Goal: Task Accomplishment & Management: Complete application form

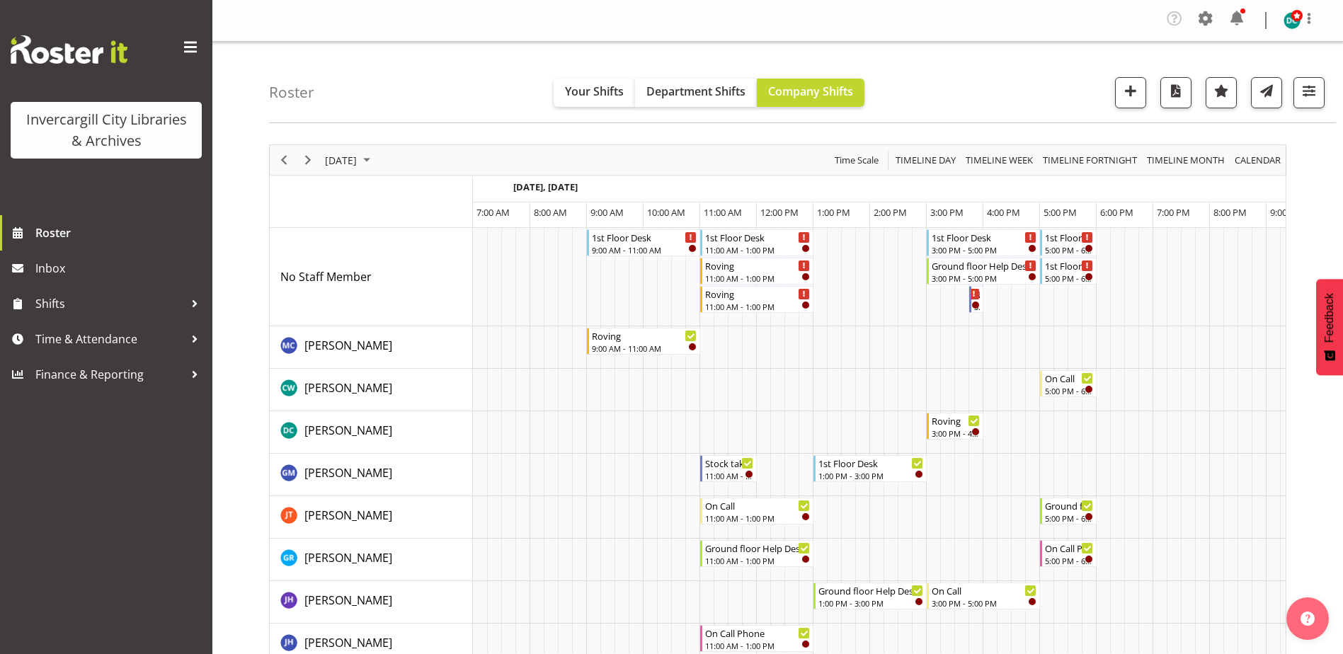
scroll to position [0, 37]
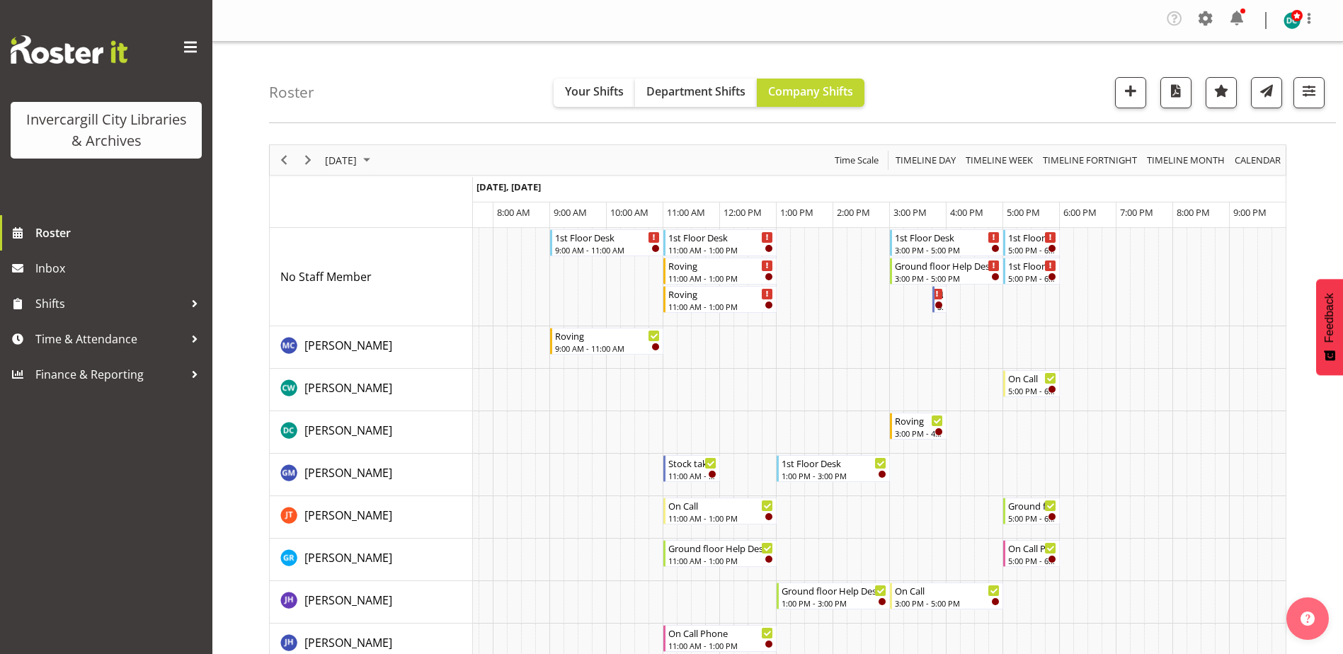
drag, startPoint x: 914, startPoint y: 326, endPoint x: 458, endPoint y: 91, distance: 512.9
click at [350, 161] on span "September 5, 2025" at bounding box center [341, 160] width 35 height 18
click at [452, 369] on button "Today" at bounding box center [462, 370] width 48 height 20
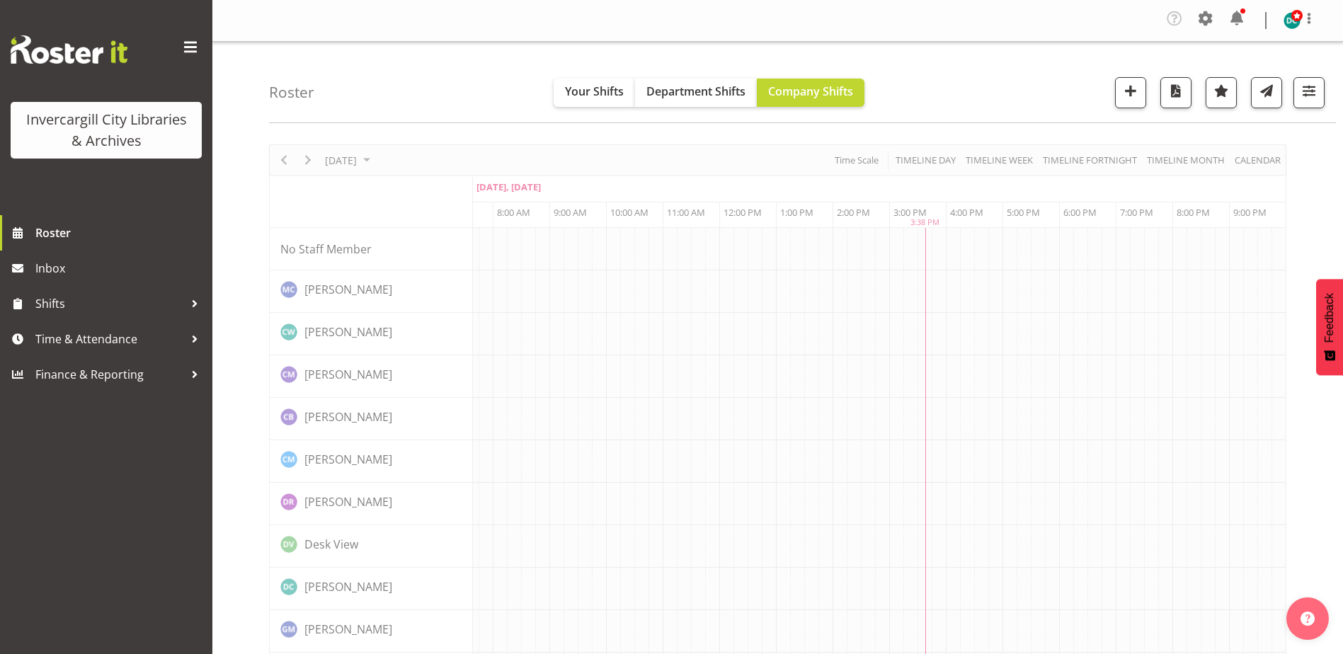
click at [405, 96] on div "Roster Your Shifts Department Shifts Company Shifts All Locations Clear Bluff L…" at bounding box center [802, 82] width 1067 height 81
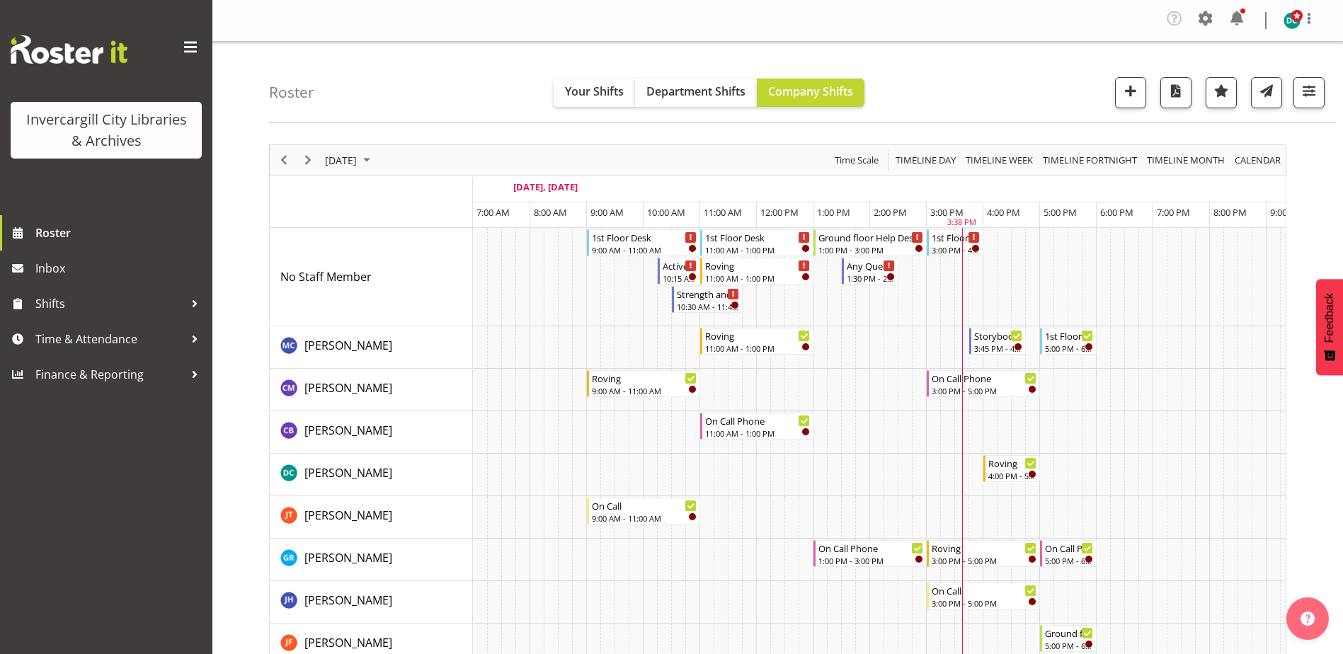
scroll to position [0, 37]
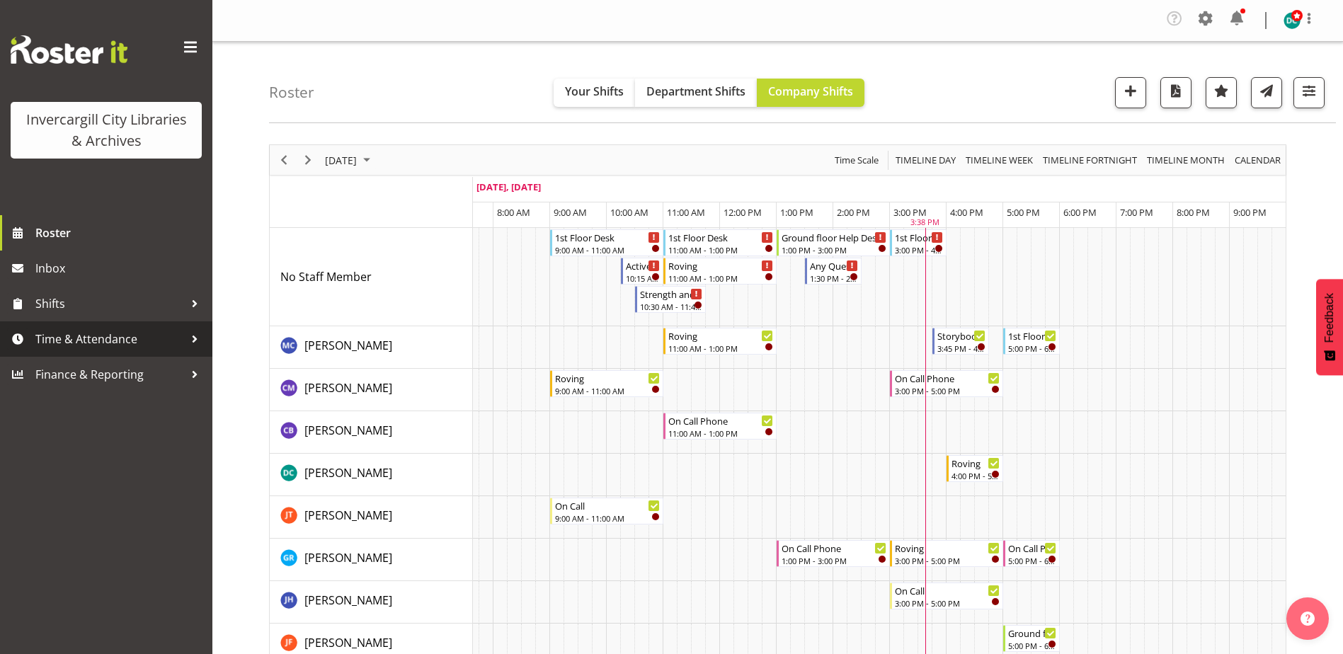
click at [104, 345] on span "Time & Attendance" at bounding box center [109, 338] width 149 height 21
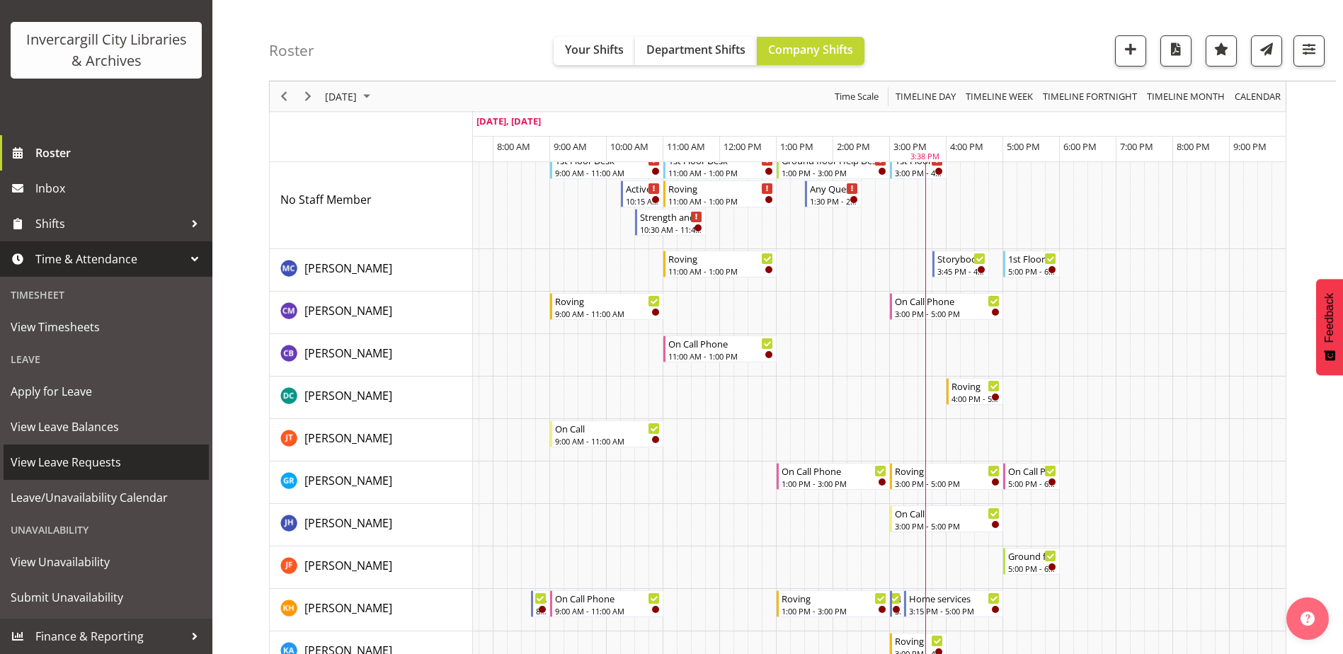
scroll to position [142, 0]
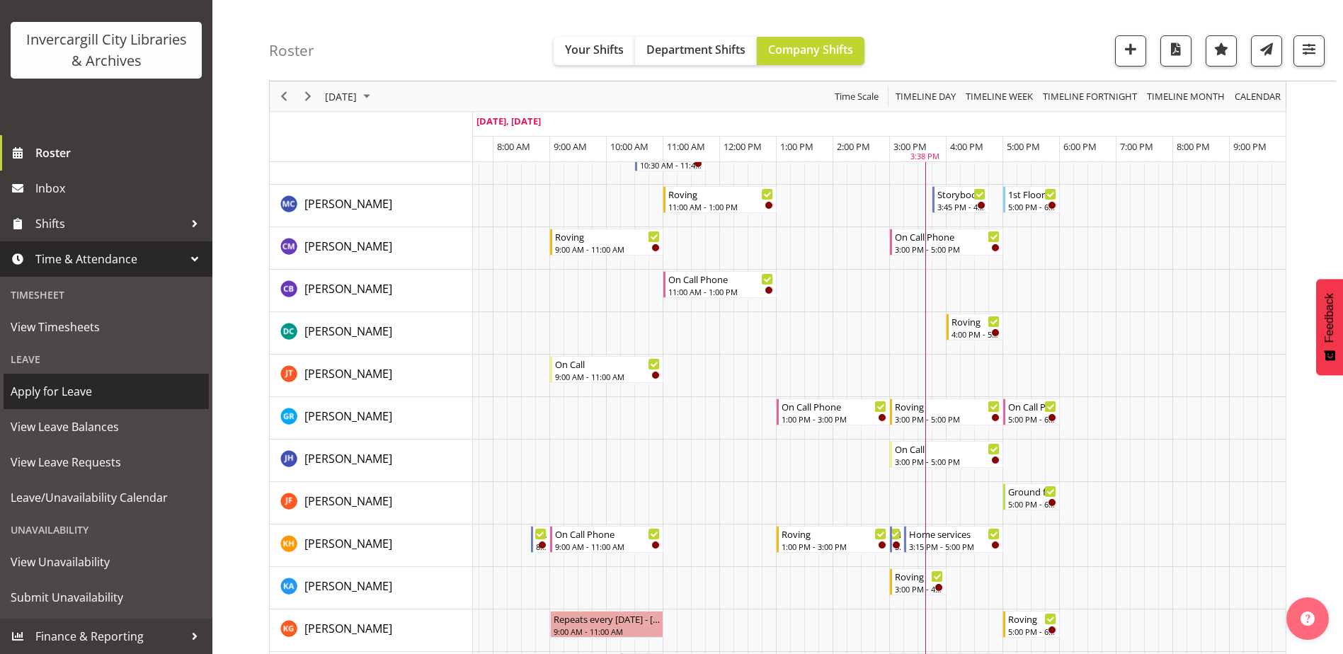
click at [50, 387] on span "Apply for Leave" at bounding box center [106, 391] width 191 height 21
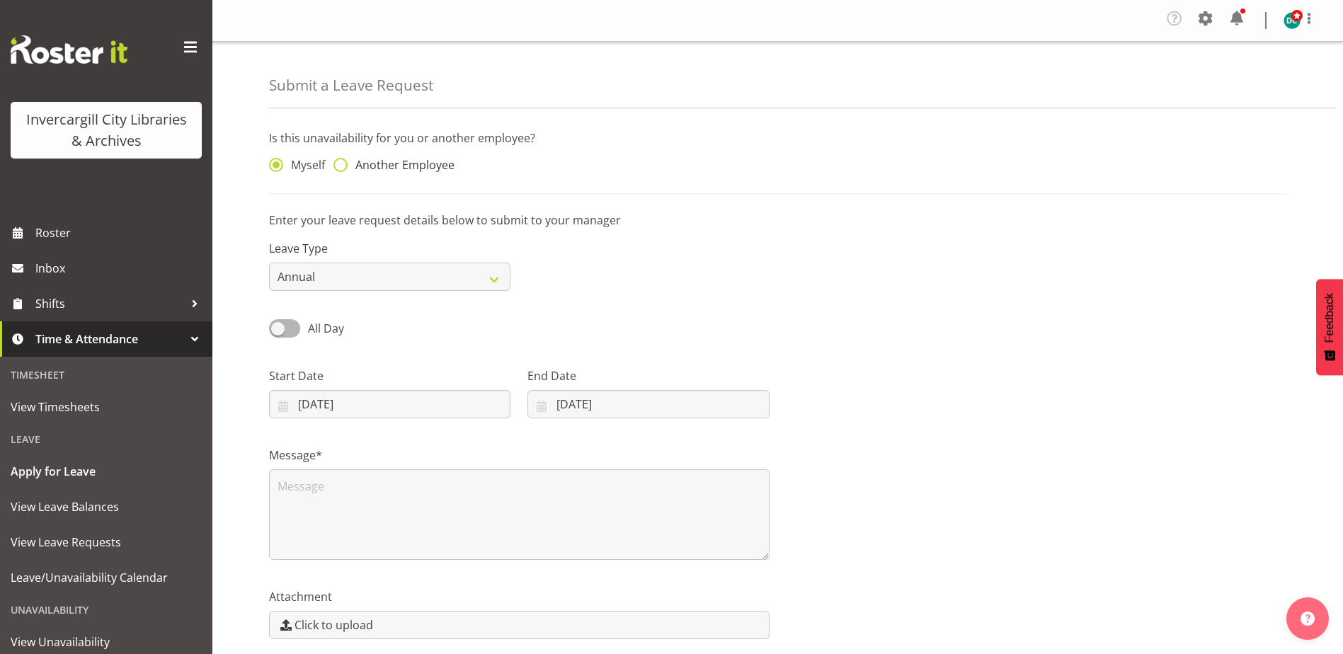
click at [341, 161] on span at bounding box center [340, 165] width 14 height 14
click at [341, 161] on input "Another Employee" at bounding box center [337, 165] width 9 height 9
radio input "true"
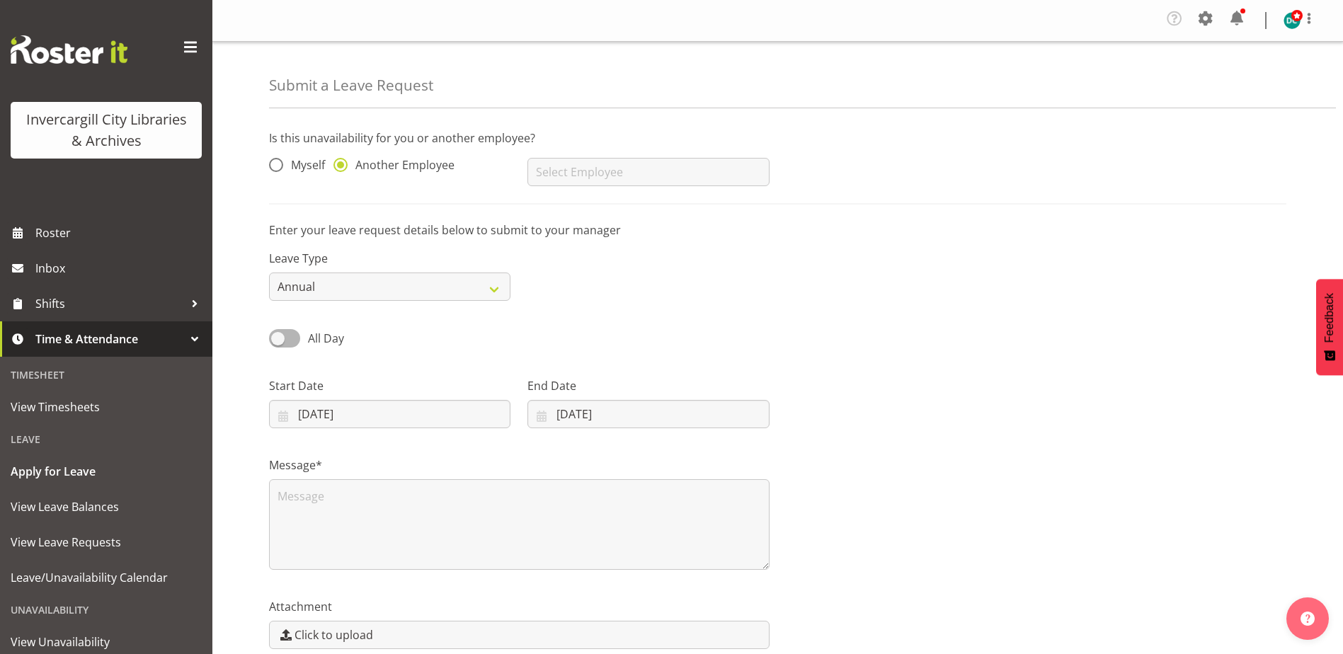
click at [578, 157] on div "Aurora Catu Catherine Wilson Chamique Mamolo Chris Broad Cindy Mulrooney Debra …" at bounding box center [648, 166] width 258 height 57
click at [570, 166] on input "text" at bounding box center [647, 172] width 241 height 28
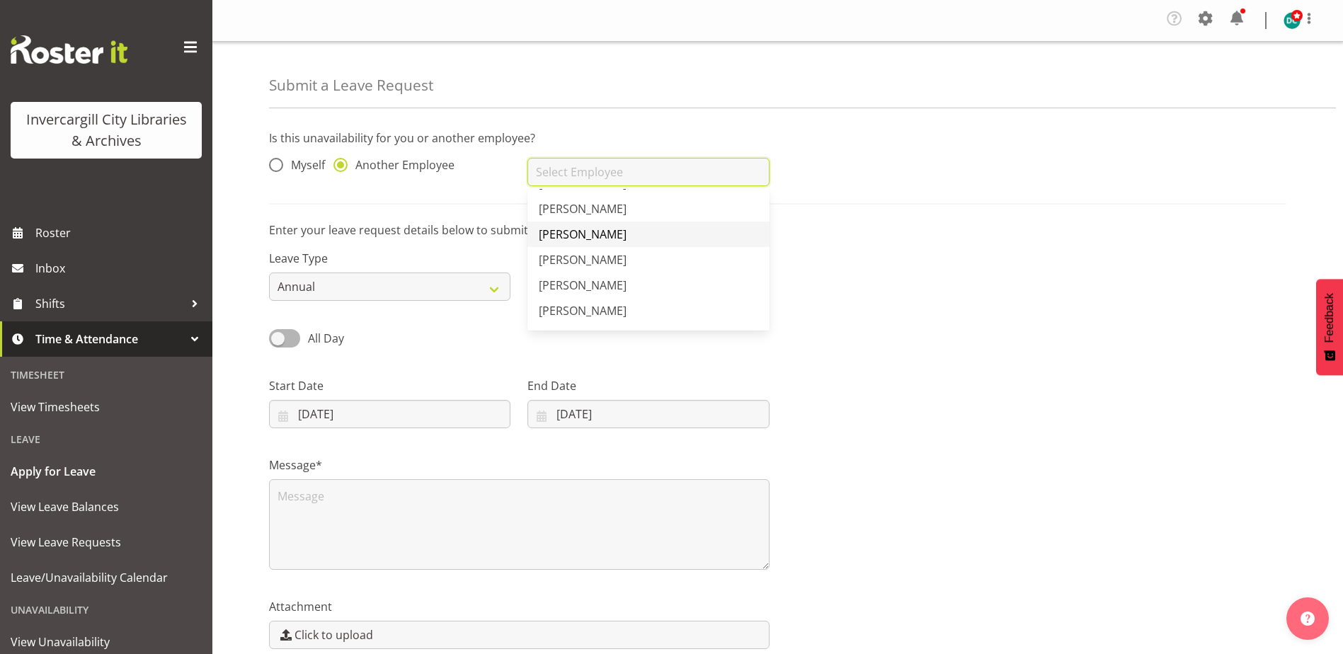
scroll to position [425, 0]
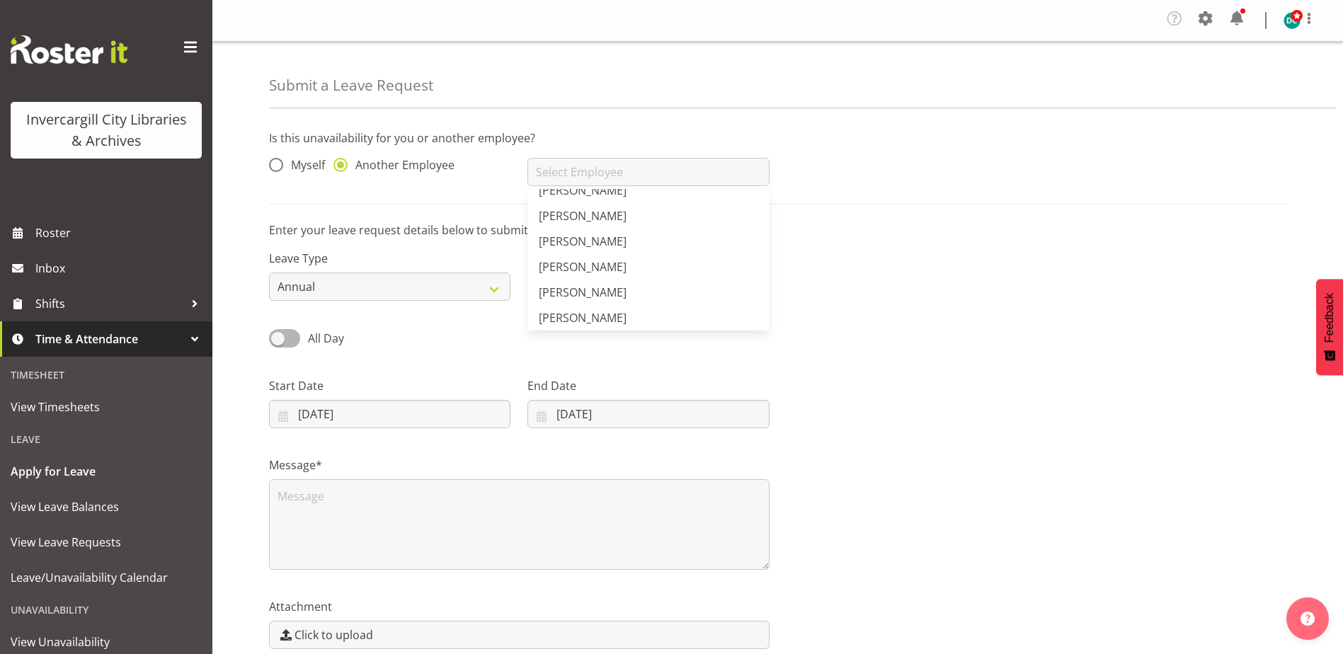
click at [574, 265] on span "Lisa Griffiths" at bounding box center [583, 267] width 88 height 16
type input "Lisa Griffiths"
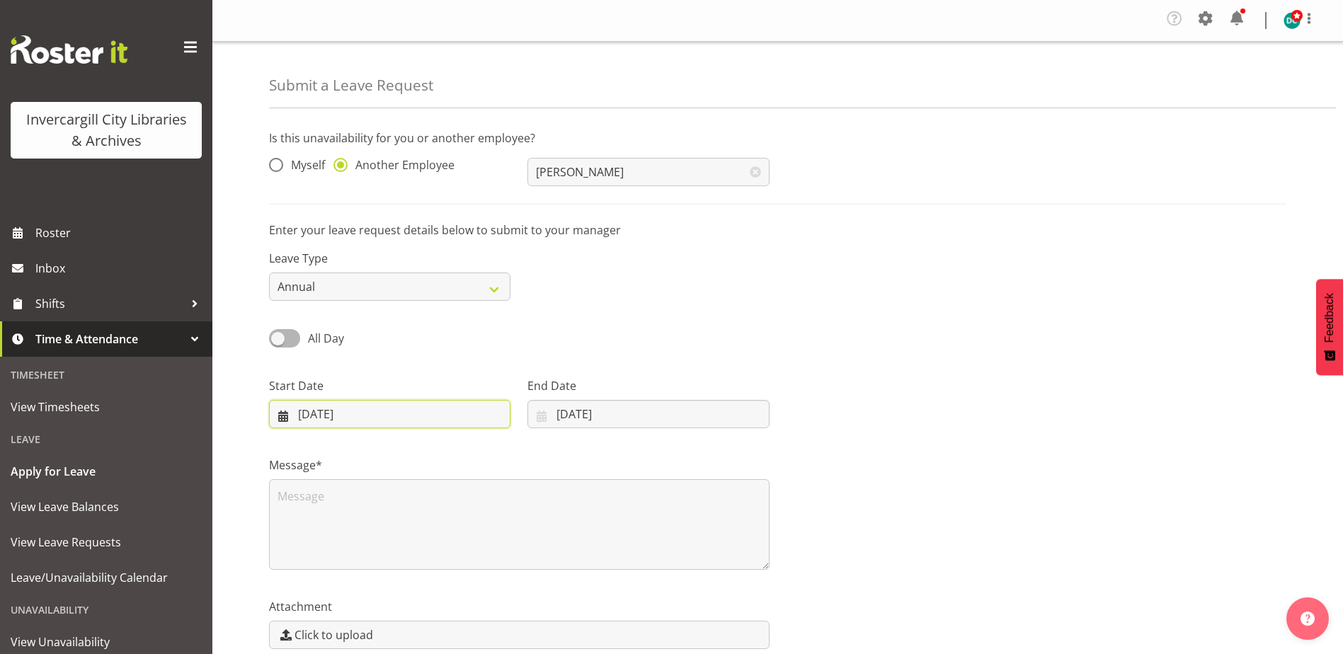
click at [324, 413] on input "[DATE]" at bounding box center [389, 414] width 241 height 28
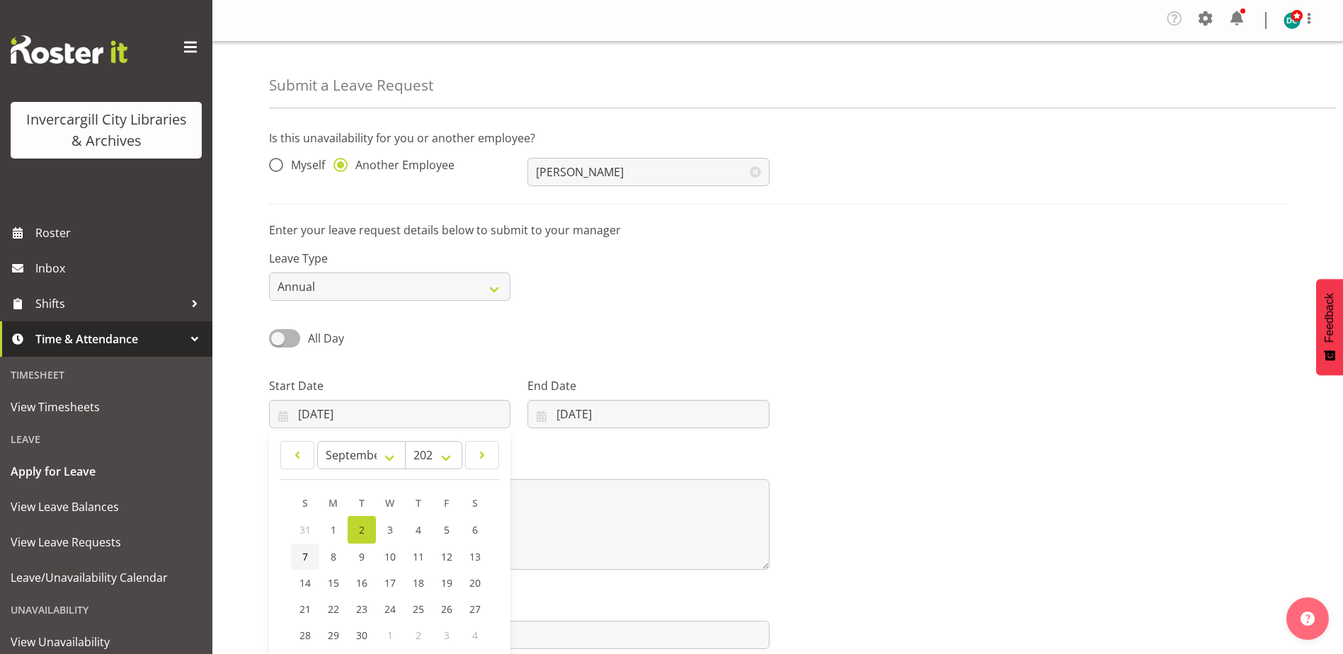
click at [313, 560] on link "7" at bounding box center [305, 557] width 28 height 26
type input "07/09/2025"
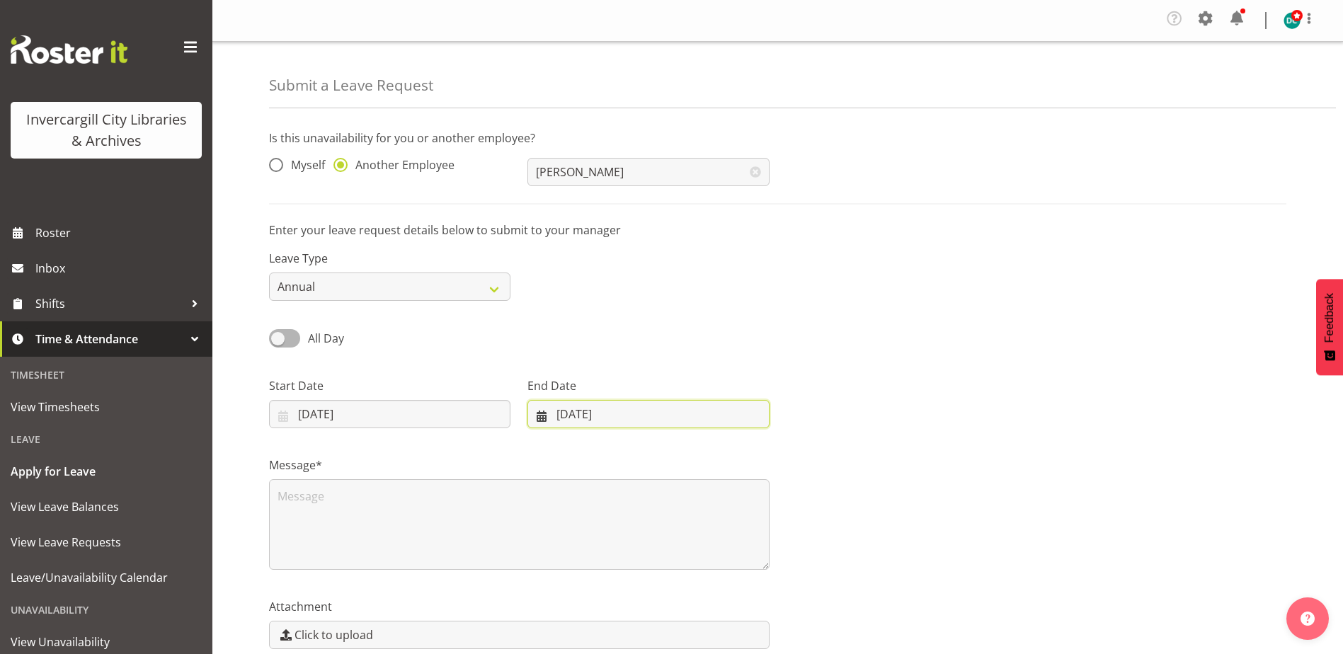
click at [582, 408] on input "[DATE]" at bounding box center [647, 414] width 241 height 28
click at [580, 561] on link "8" at bounding box center [584, 557] width 28 height 26
type input "[DATE]"
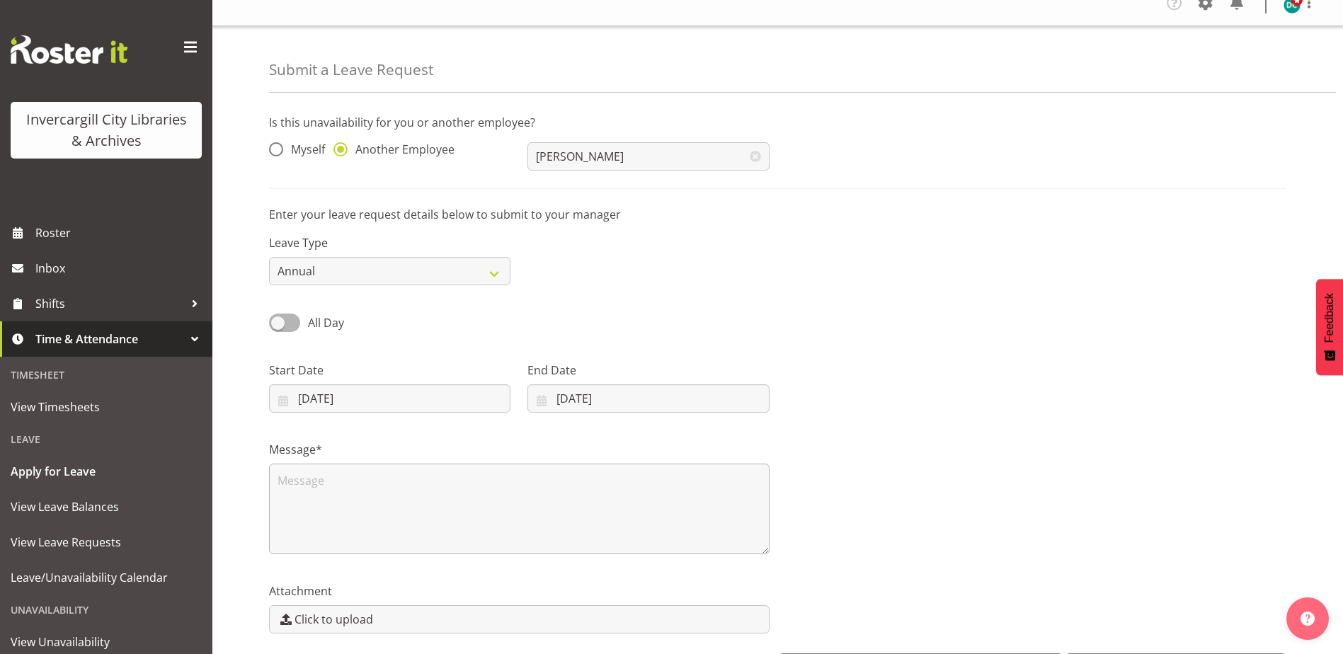
scroll to position [67, 0]
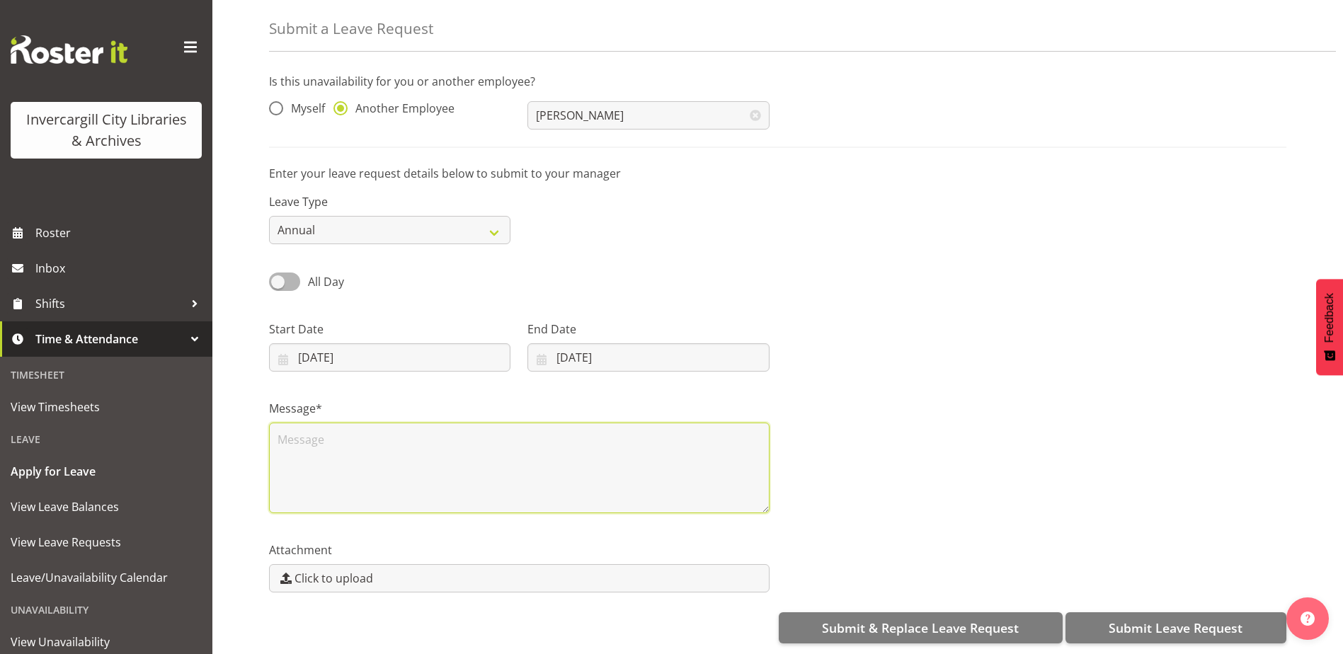
click at [361, 445] on textarea at bounding box center [519, 468] width 501 height 91
type textarea "Leave"
click at [1128, 625] on span "Submit Leave Request" at bounding box center [1176, 628] width 134 height 18
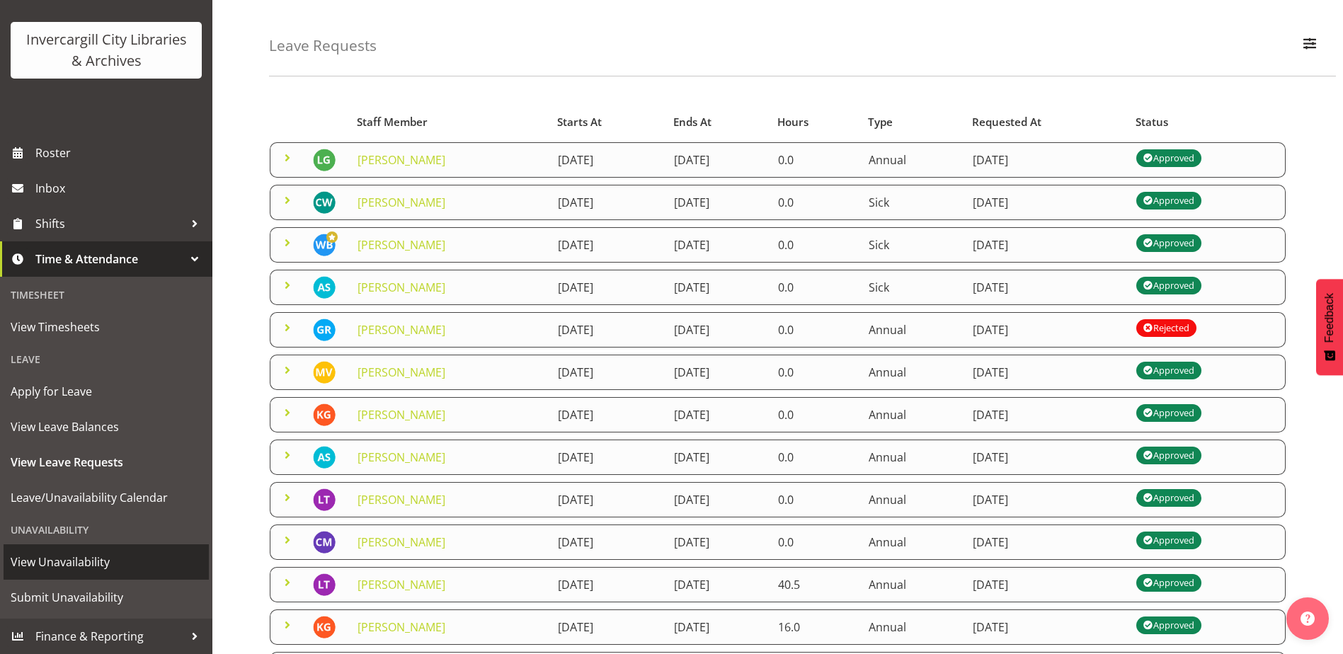
scroll to position [71, 0]
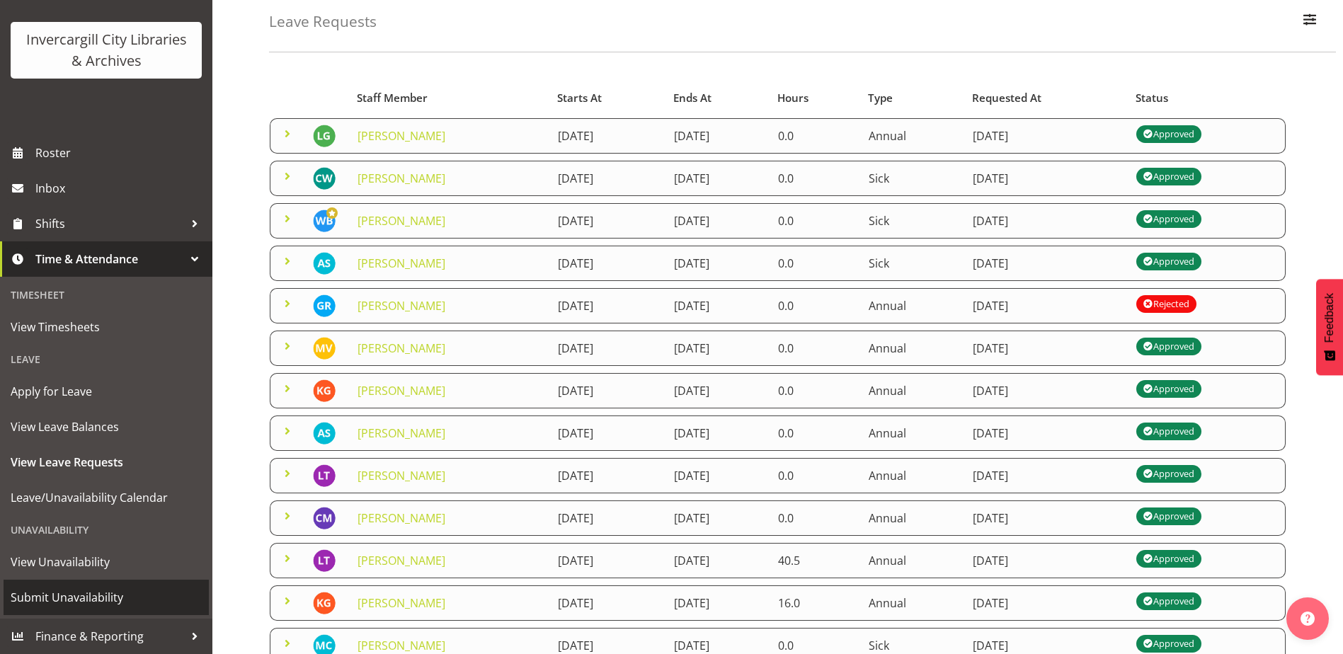
click at [49, 597] on span "Submit Unavailability" at bounding box center [106, 597] width 191 height 21
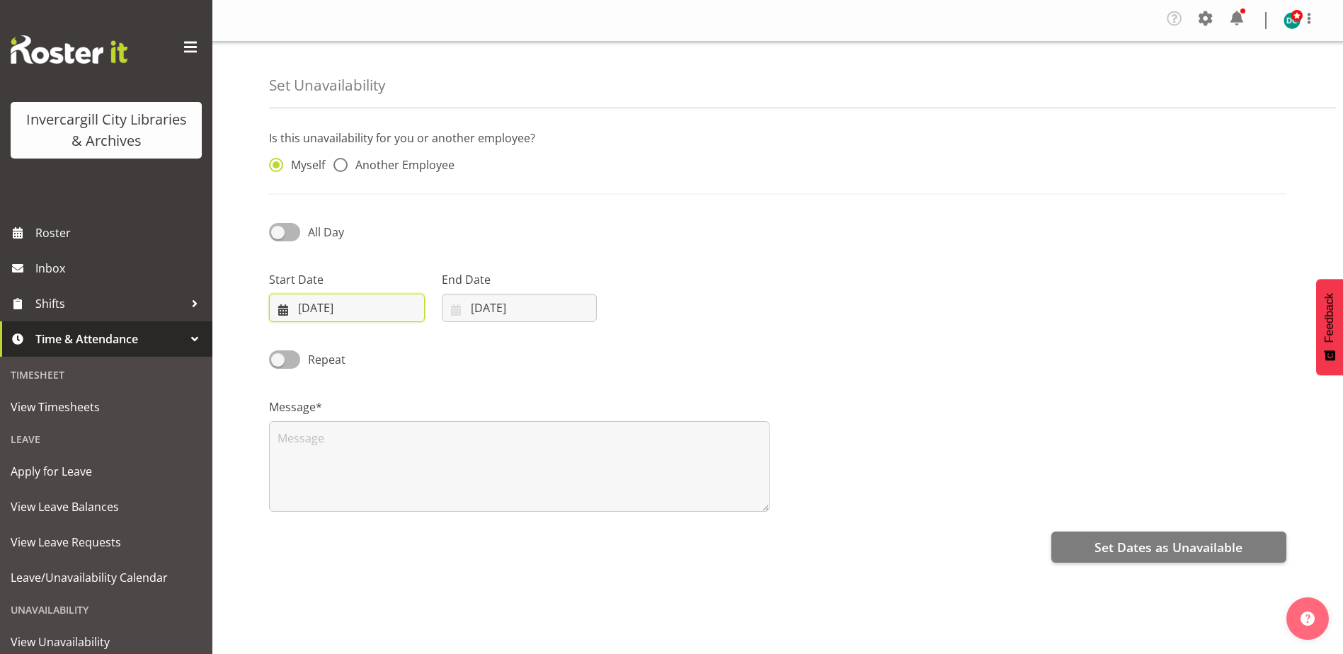
click at [326, 311] on input "[DATE]" at bounding box center [347, 308] width 156 height 28
click at [282, 223] on span at bounding box center [284, 232] width 31 height 18
click at [278, 227] on input "All Day" at bounding box center [273, 231] width 9 height 9
checkbox input "true"
click at [326, 313] on input "[DATE]" at bounding box center [347, 308] width 156 height 28
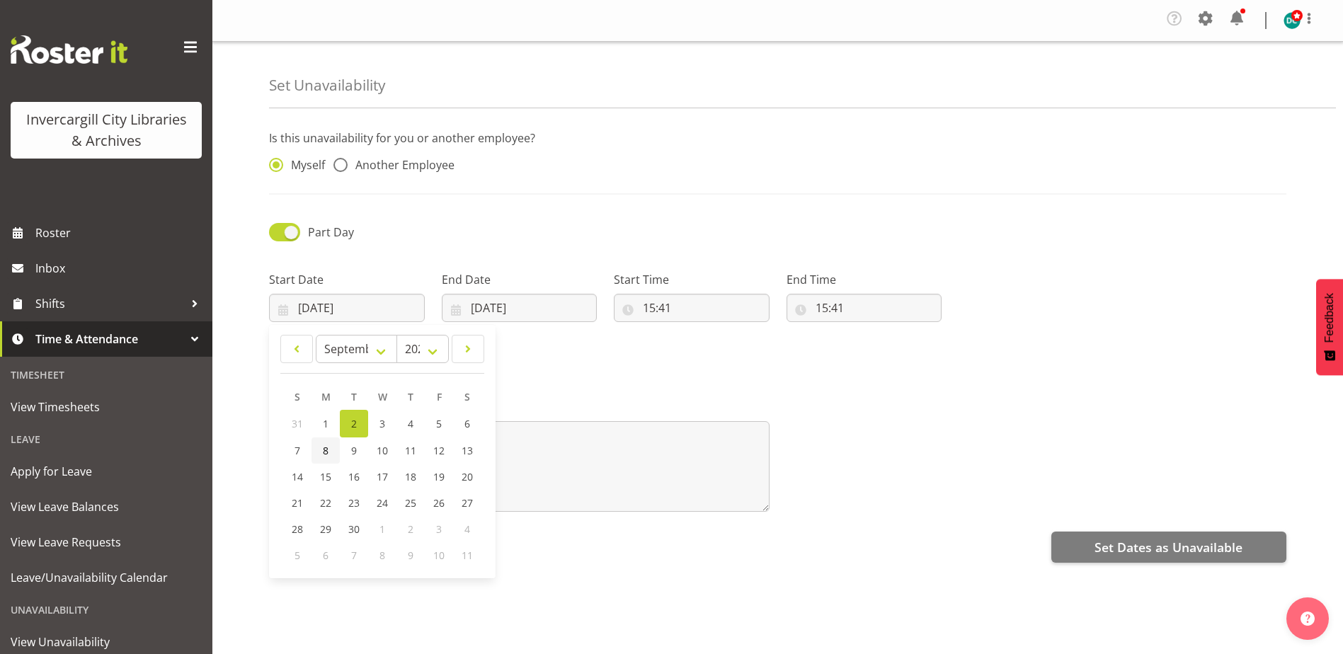
click at [321, 454] on link "8" at bounding box center [325, 451] width 28 height 26
type input "[DATE]"
click at [503, 302] on input "[DATE]" at bounding box center [520, 308] width 156 height 28
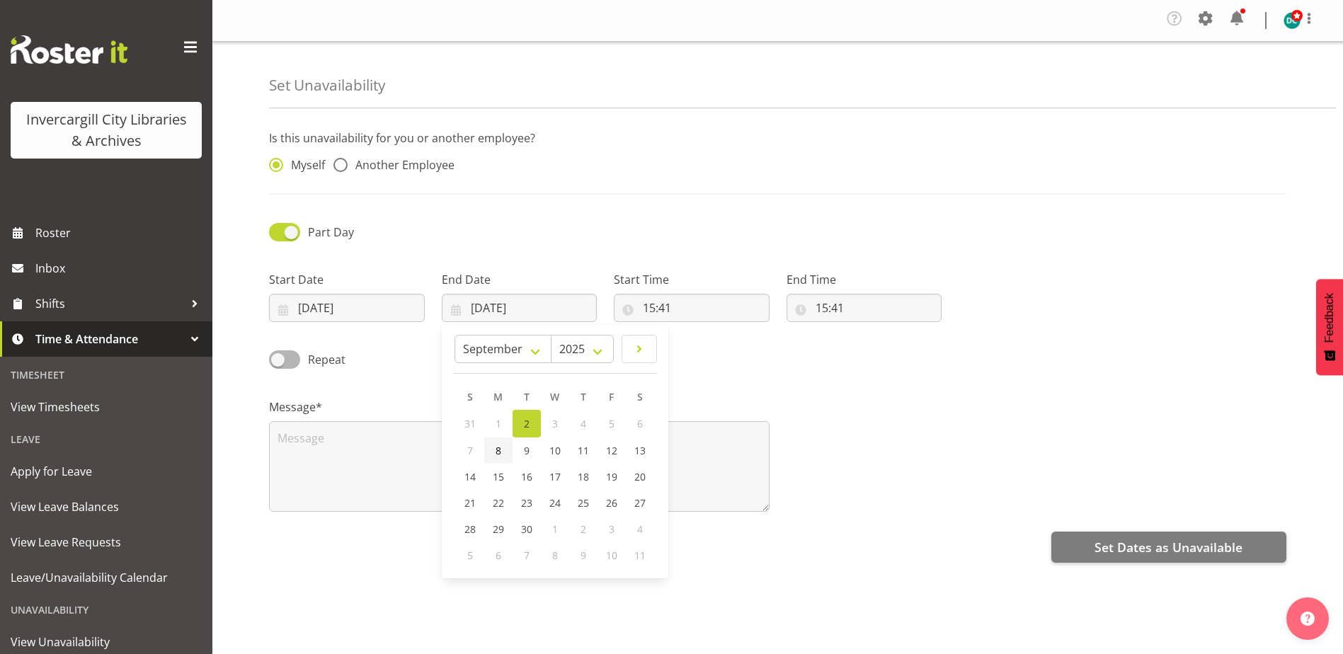
click at [501, 449] on link "8" at bounding box center [498, 451] width 28 height 26
type input "[DATE]"
click at [665, 314] on input "15:41" at bounding box center [692, 308] width 156 height 28
click at [707, 348] on select "00 01 02 03 04 05 06 07 08 09 10 11 12 13 14 15 16 17 18 19 20 21 22 23" at bounding box center [710, 345] width 32 height 28
select select "9"
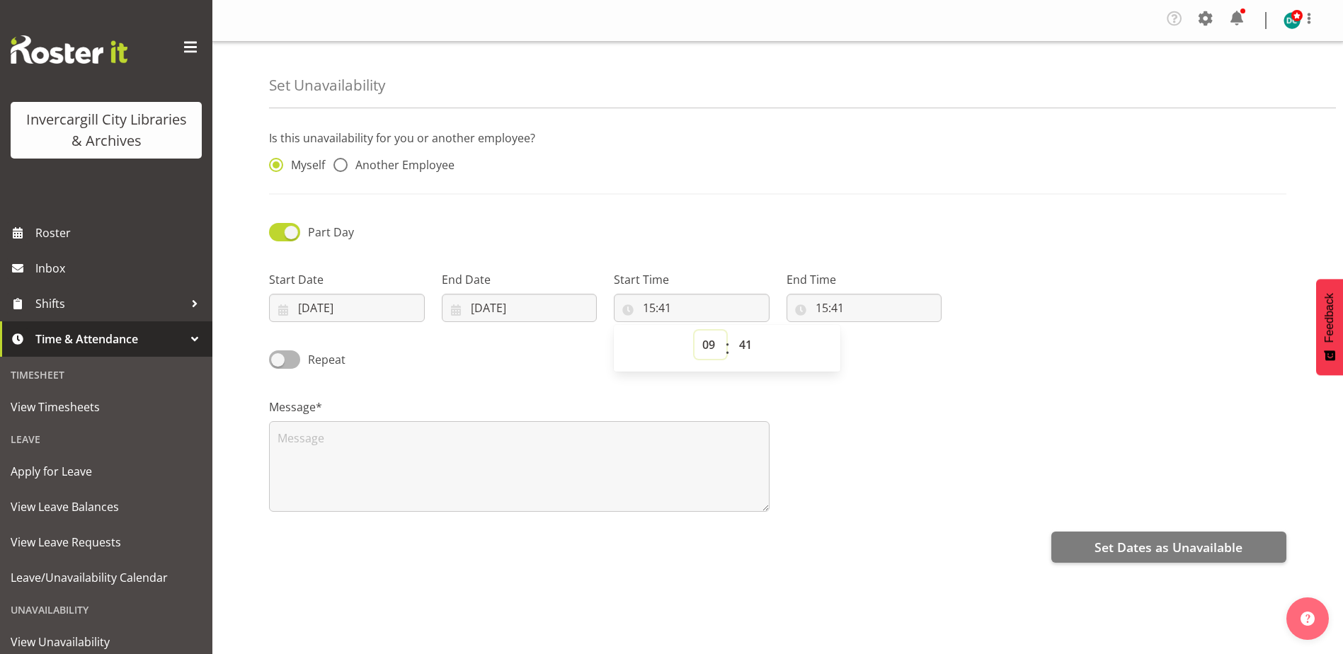
click at [694, 331] on select "00 01 02 03 04 05 06 07 08 09 10 11 12 13 14 15 16 17 18 19 20 21 22 23" at bounding box center [710, 345] width 32 height 28
type input "09:41"
click at [744, 338] on select "00 01 02 03 04 05 06 07 08 09 10 11 12 13 14 15 16 17 18 19 20 21 22 23 24 25 2…" at bounding box center [747, 345] width 32 height 28
select select "0"
click at [731, 331] on select "00 01 02 03 04 05 06 07 08 09 10 11 12 13 14 15 16 17 18 19 20 21 22 23 24 25 2…" at bounding box center [747, 345] width 32 height 28
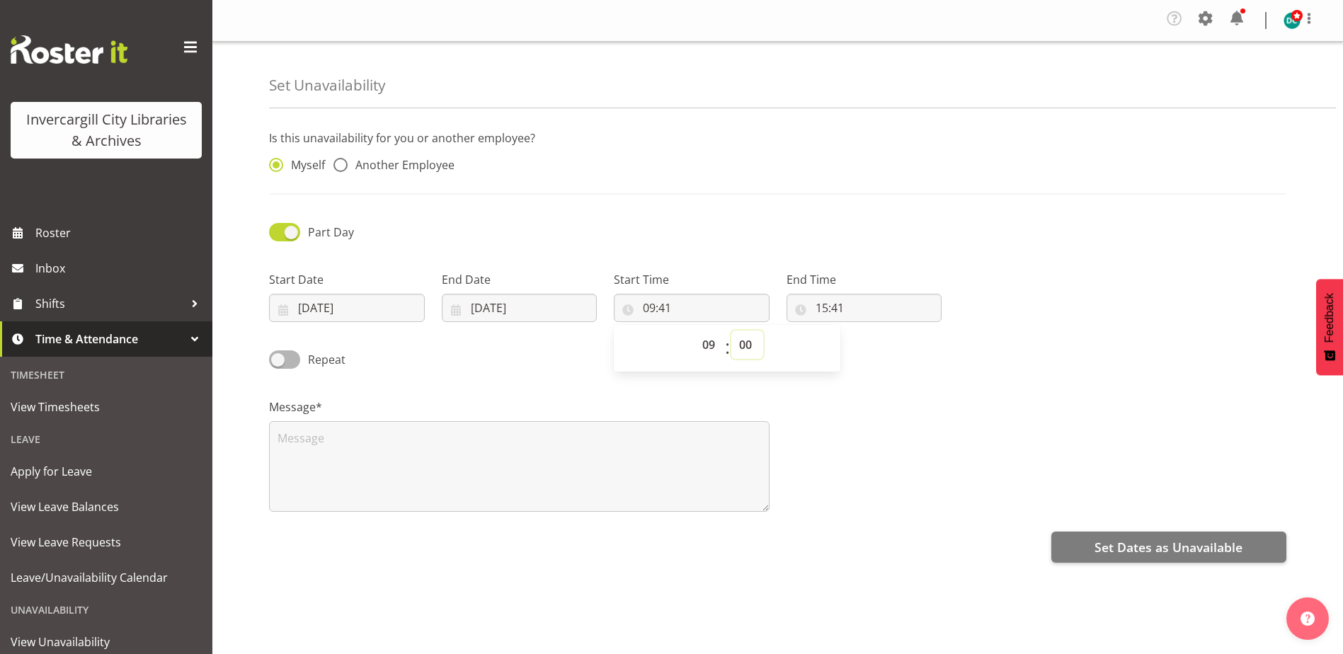
type input "09:00"
click at [825, 311] on input "15:41" at bounding box center [865, 308] width 156 height 28
click at [884, 346] on select "00 01 02 03 04 05 06 07 08 09 10 11 12 13 14 15 16 17 18 19 20 21 22 23" at bounding box center [883, 345] width 32 height 28
select select "9"
click at [867, 331] on select "00 01 02 03 04 05 06 07 08 09 10 11 12 13 14 15 16 17 18 19 20 21 22 23" at bounding box center [883, 345] width 32 height 28
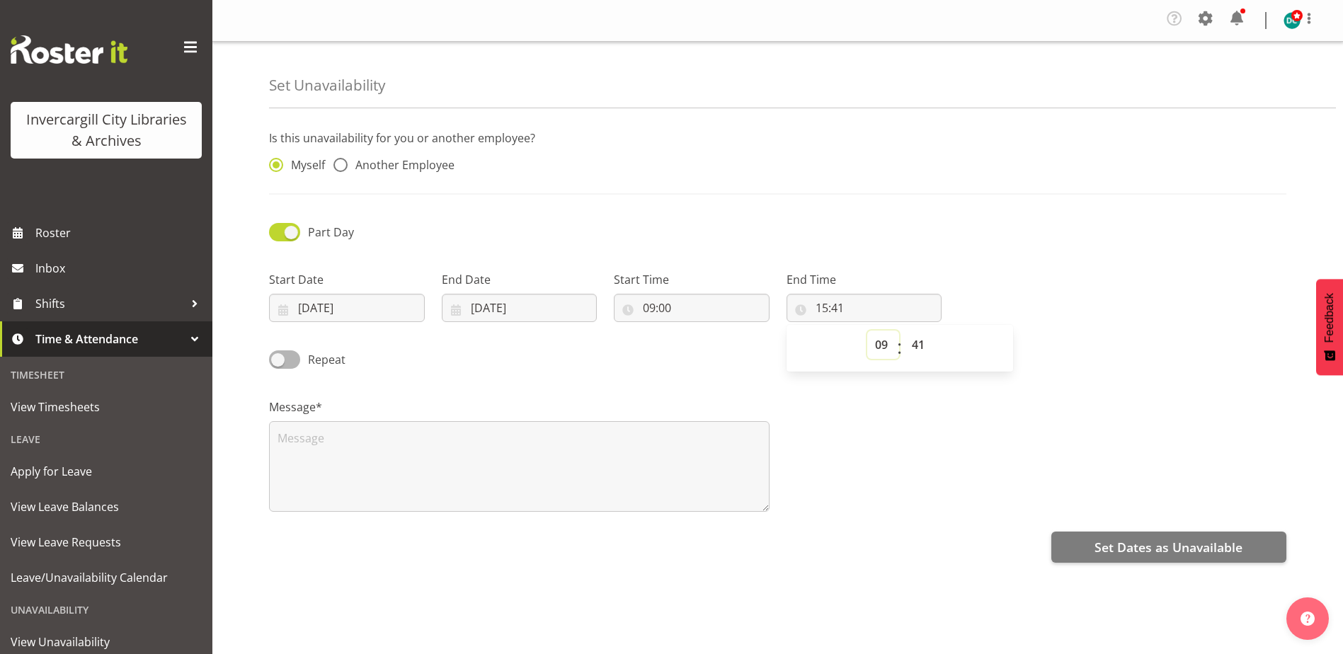
type input "09:41"
click at [923, 349] on select "00 01 02 03 04 05 06 07 08 09 10 11 12 13 14 15 16 17 18 19 20 21 22 23 24 25 2…" at bounding box center [920, 345] width 32 height 28
select select "30"
click at [904, 331] on select "00 01 02 03 04 05 06 07 08 09 10 11 12 13 14 15 16 17 18 19 20 21 22 23 24 25 2…" at bounding box center [920, 345] width 32 height 28
type input "09:30"
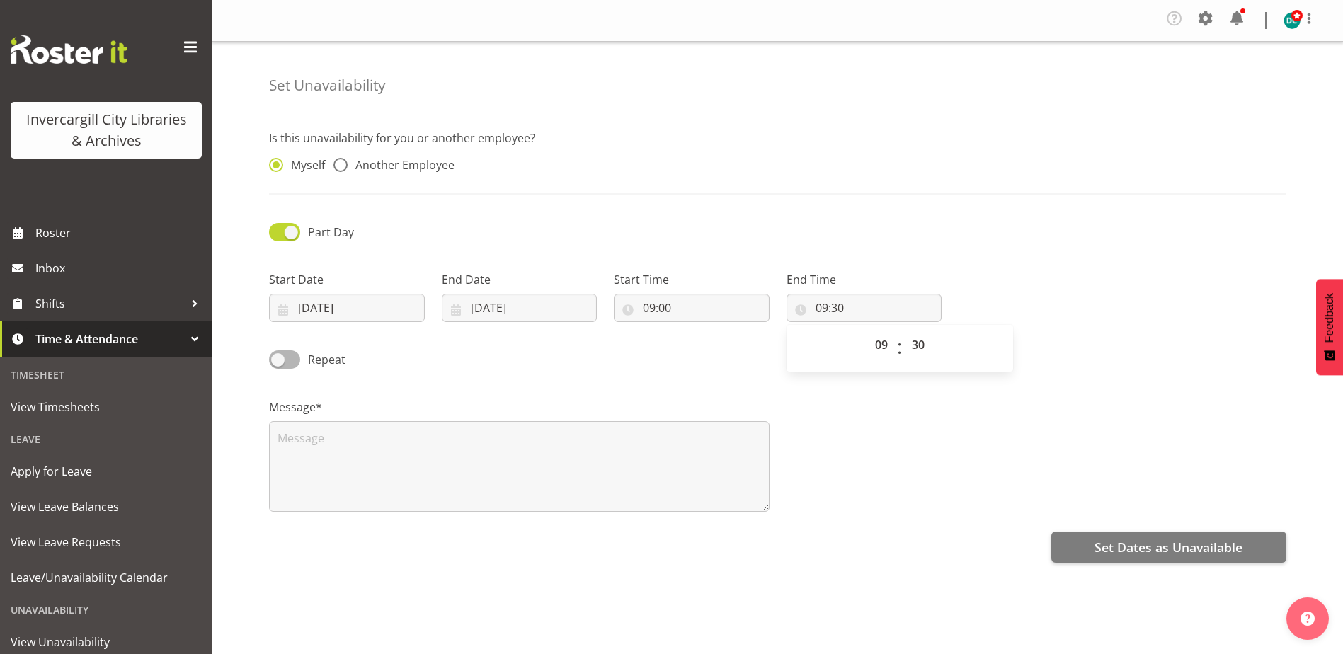
click at [897, 490] on div "Message*" at bounding box center [778, 450] width 1034 height 142
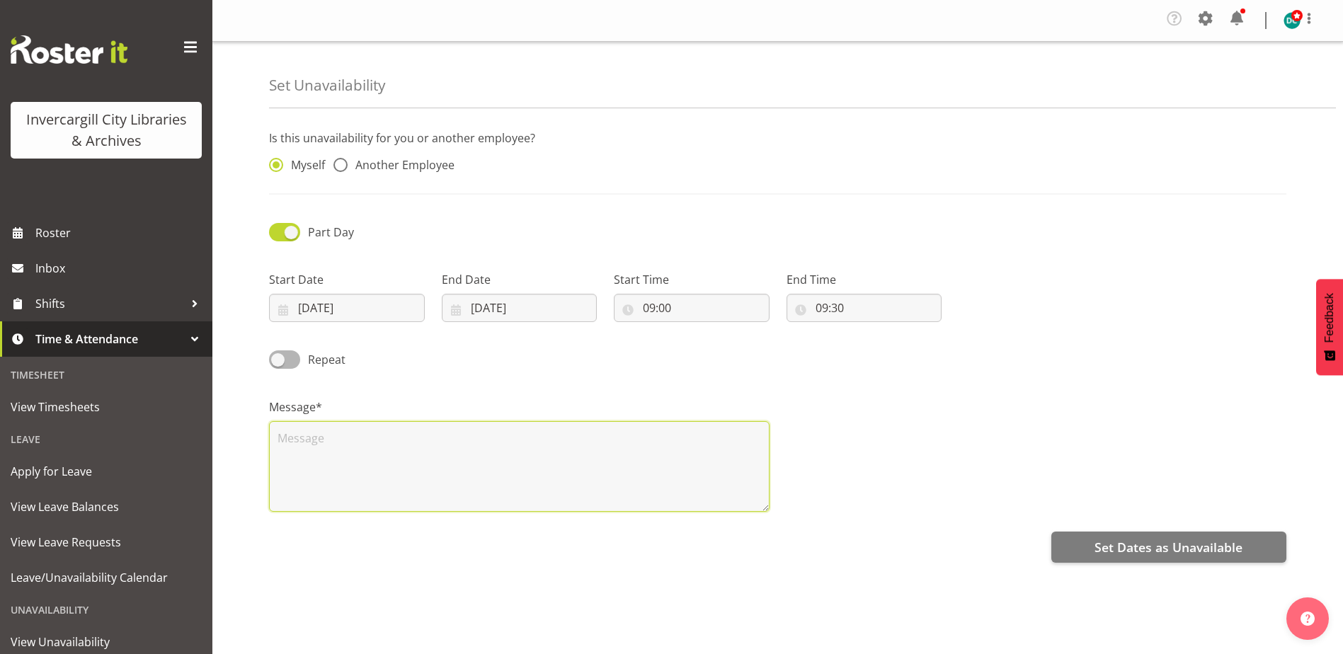
click at [371, 446] on textarea at bounding box center [519, 466] width 501 height 91
click at [317, 430] on textarea at bounding box center [519, 466] width 501 height 91
